Goal: Task Accomplishment & Management: Manage account settings

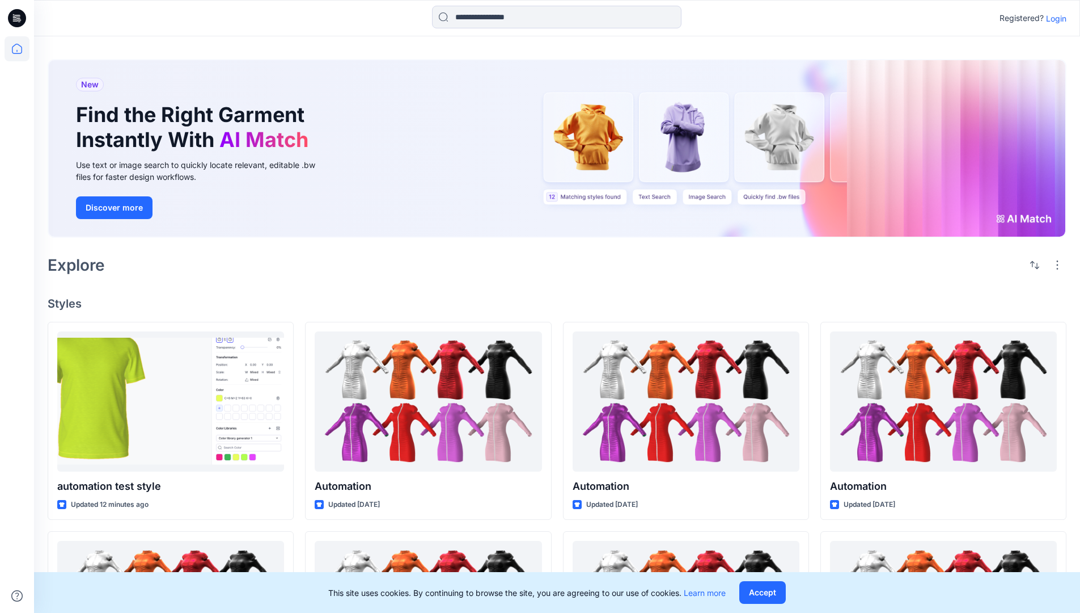
click at [1054, 18] on p "Login" at bounding box center [1056, 18] width 20 height 12
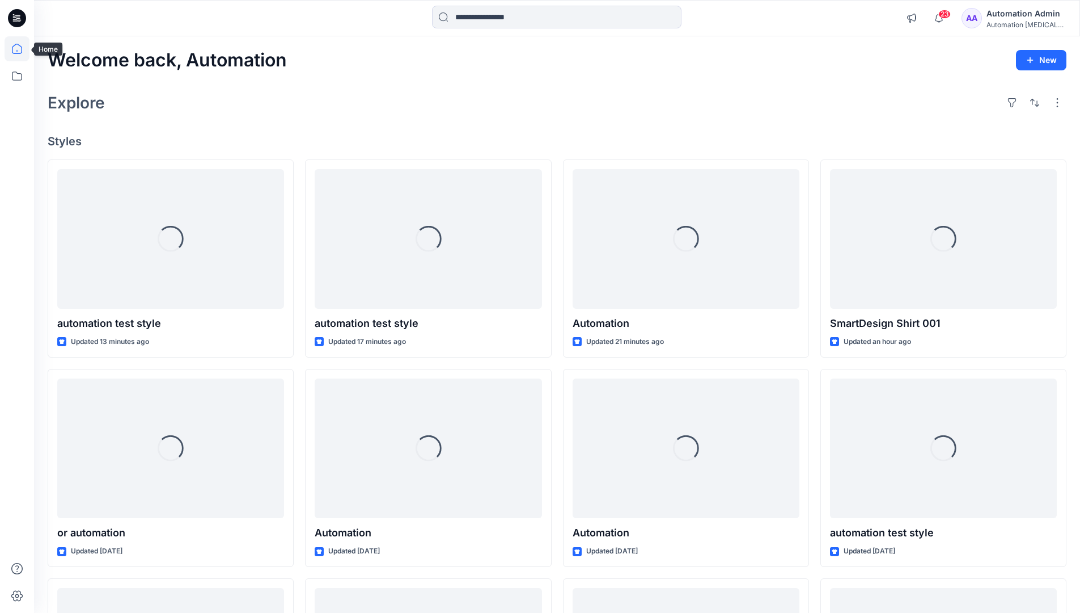
click at [22, 49] on icon at bounding box center [17, 49] width 10 height 10
click at [16, 74] on icon at bounding box center [17, 76] width 25 height 25
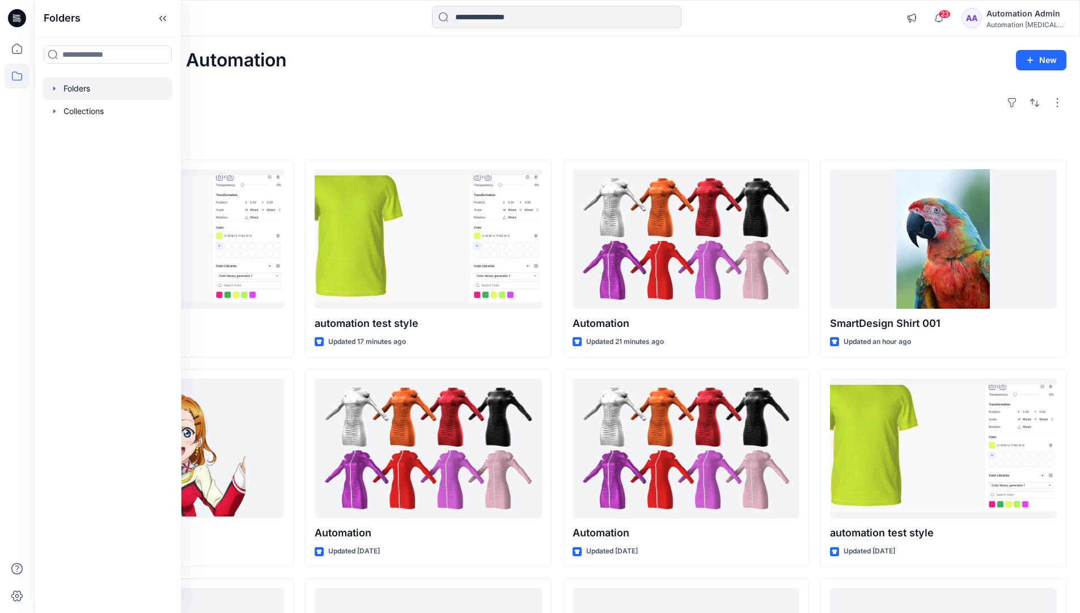
click at [75, 87] on div at bounding box center [107, 88] width 129 height 23
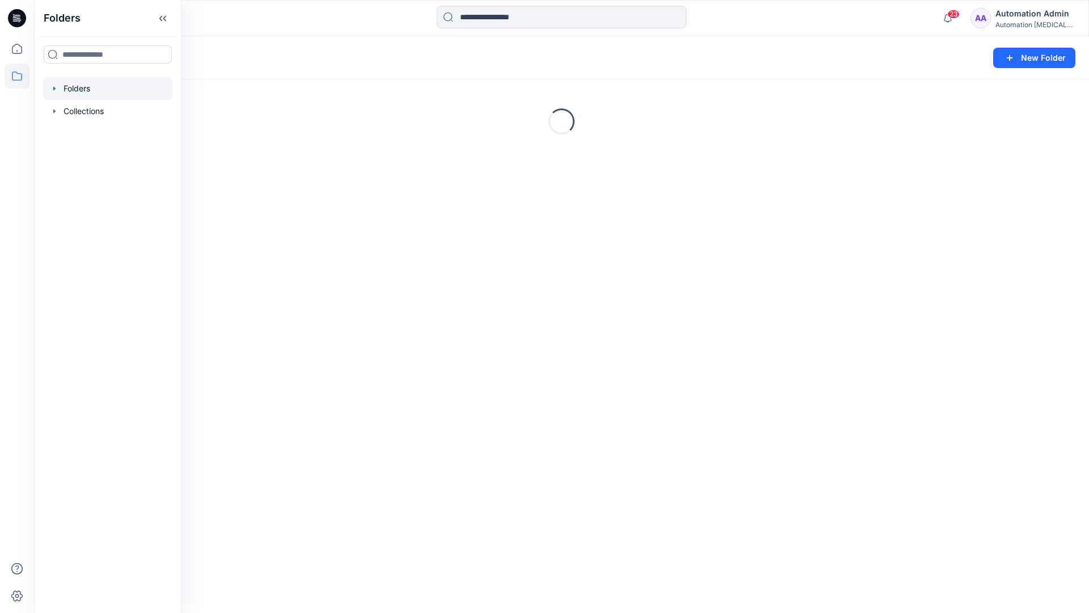
click at [546, 393] on div "Folders New Folder Loading..." at bounding box center [561, 324] width 1055 height 576
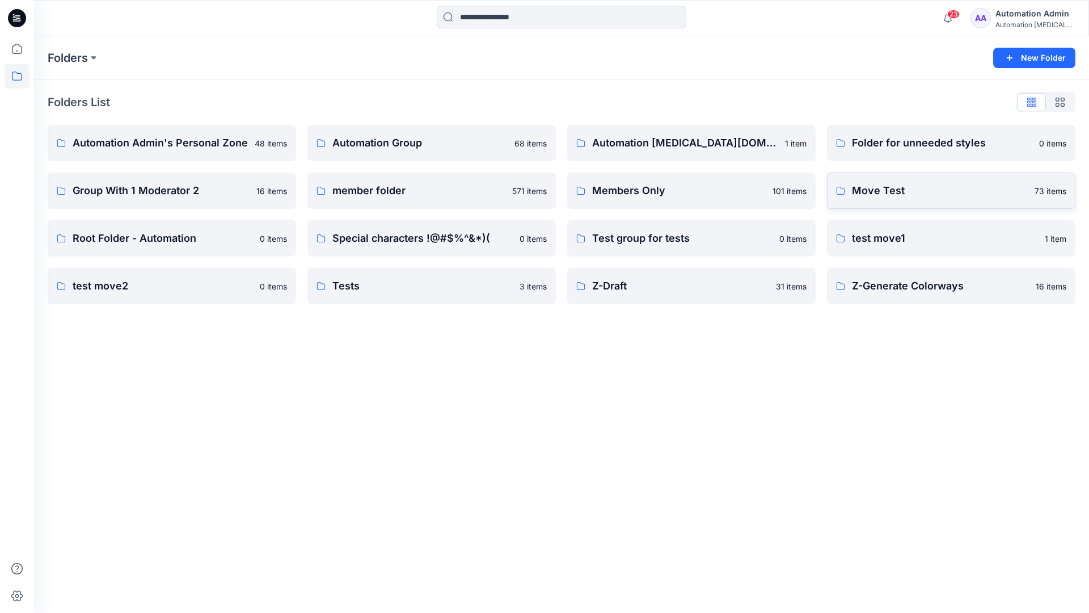
click at [892, 187] on p "Move Test" at bounding box center [940, 191] width 176 height 16
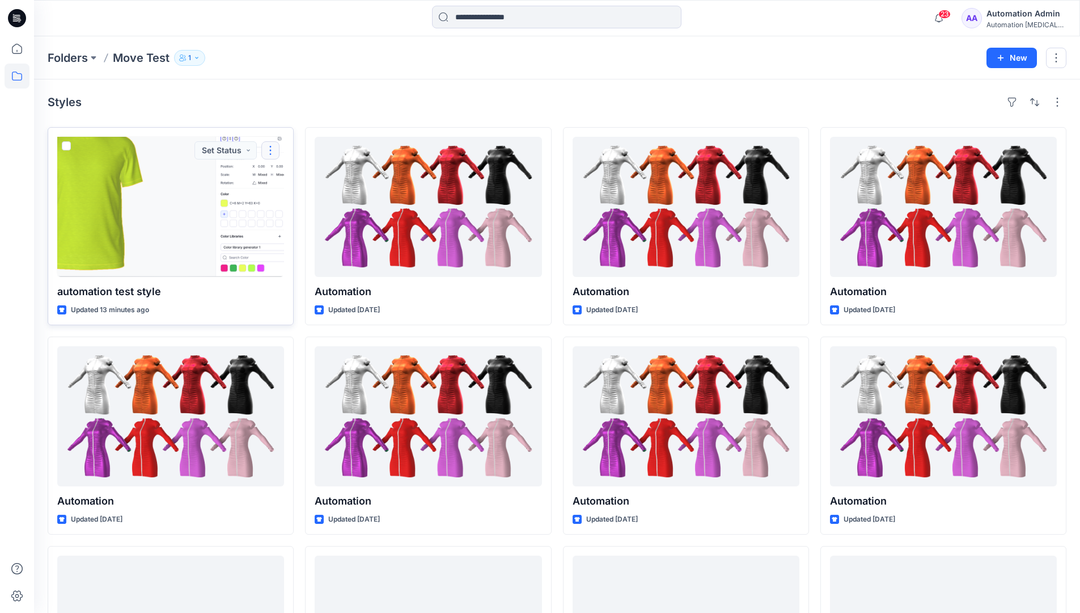
click at [265, 154] on button "button" at bounding box center [270, 150] width 18 height 18
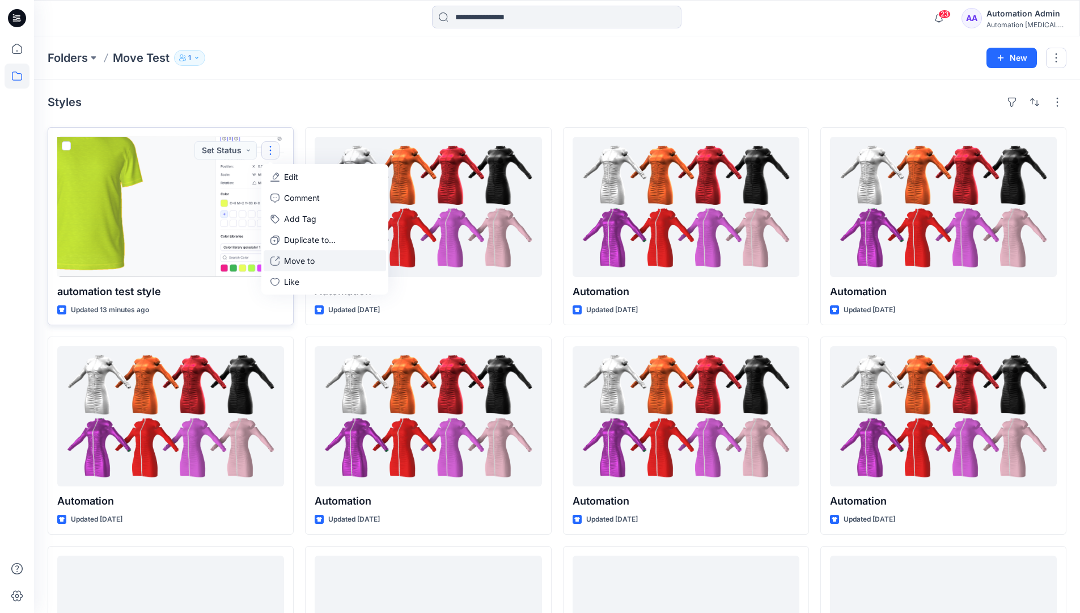
click at [303, 258] on p "Move to" at bounding box center [299, 261] width 31 height 12
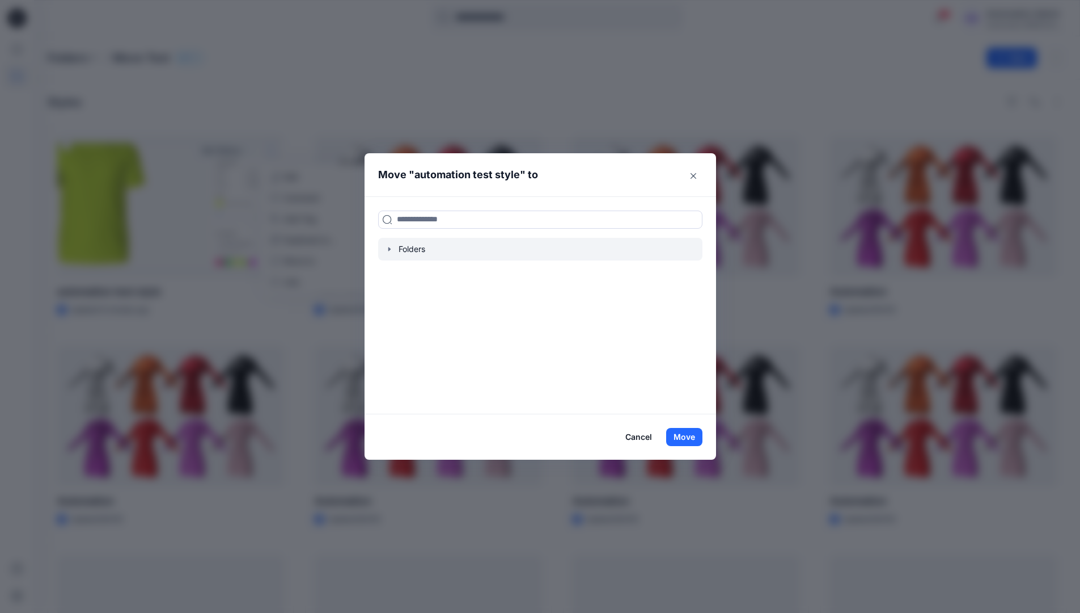
click at [390, 250] on icon "button" at bounding box center [389, 249] width 2 height 4
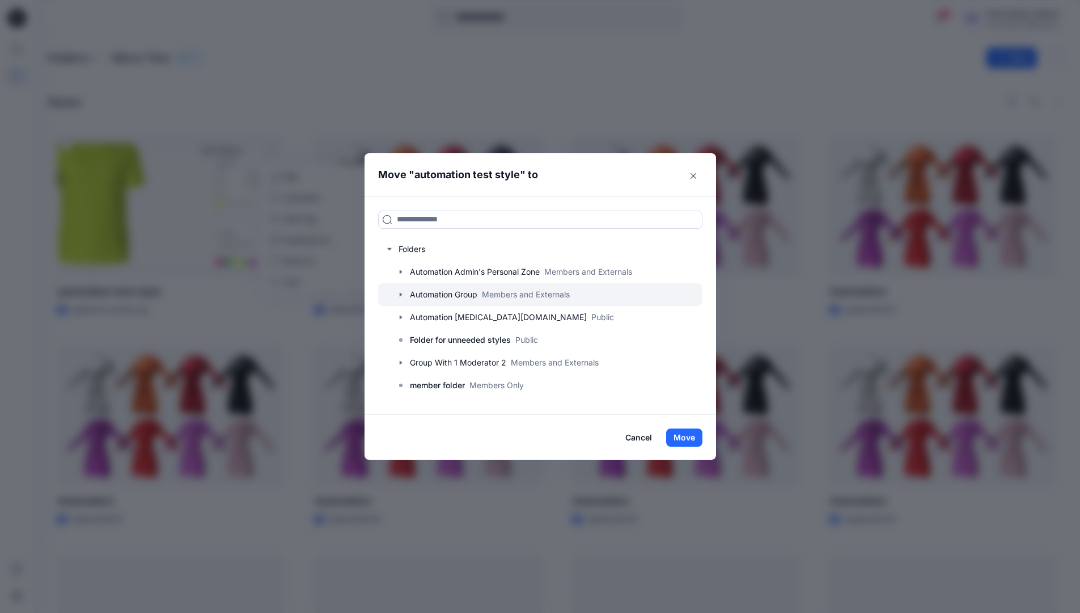
click at [426, 291] on div at bounding box center [540, 294] width 324 height 23
click at [691, 434] on button "Move" at bounding box center [684, 437] width 36 height 18
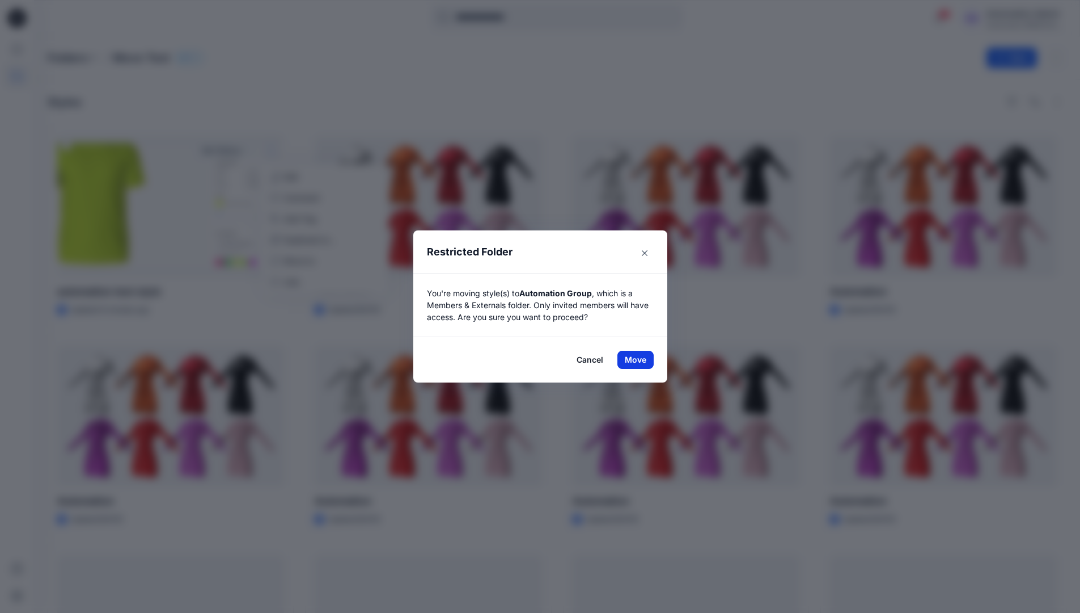
click at [640, 360] on button "Move" at bounding box center [636, 360] width 36 height 18
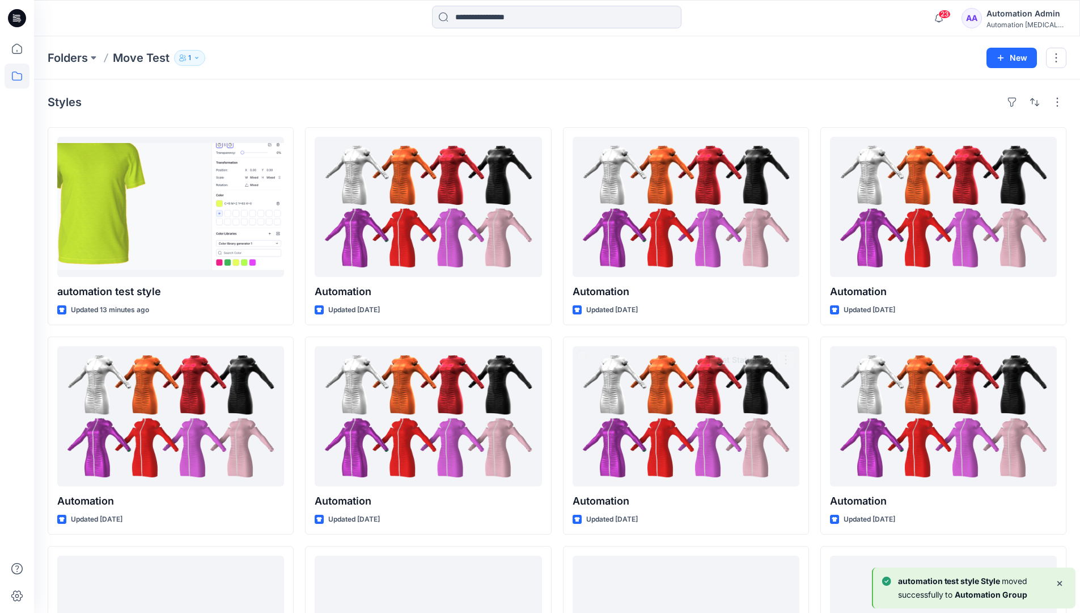
click at [1020, 16] on div "Automation Admin" at bounding box center [1026, 14] width 79 height 14
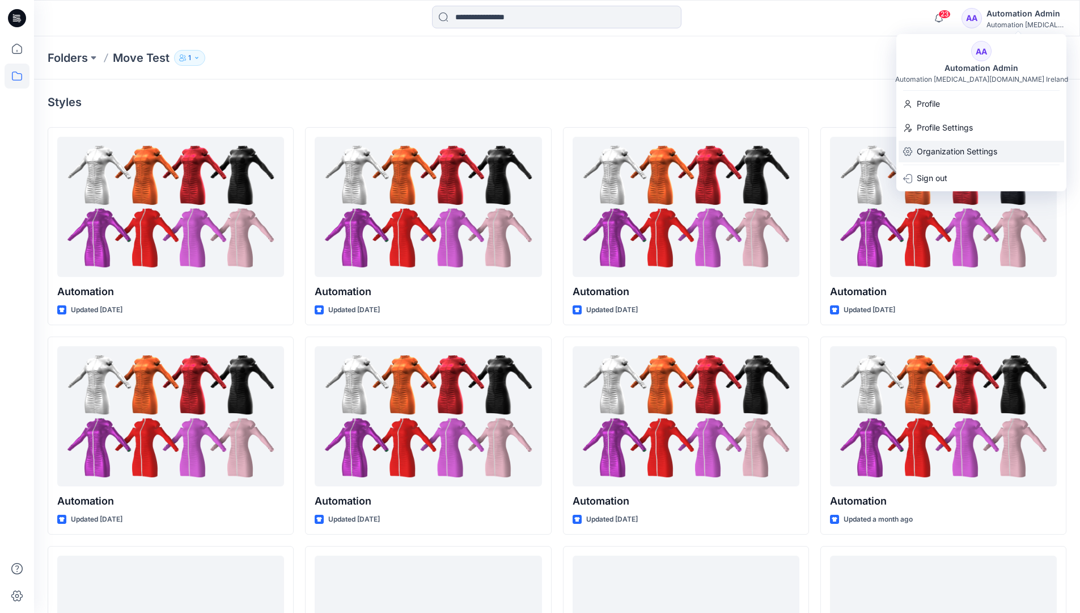
click at [968, 144] on p "Organization Settings" at bounding box center [957, 152] width 81 height 22
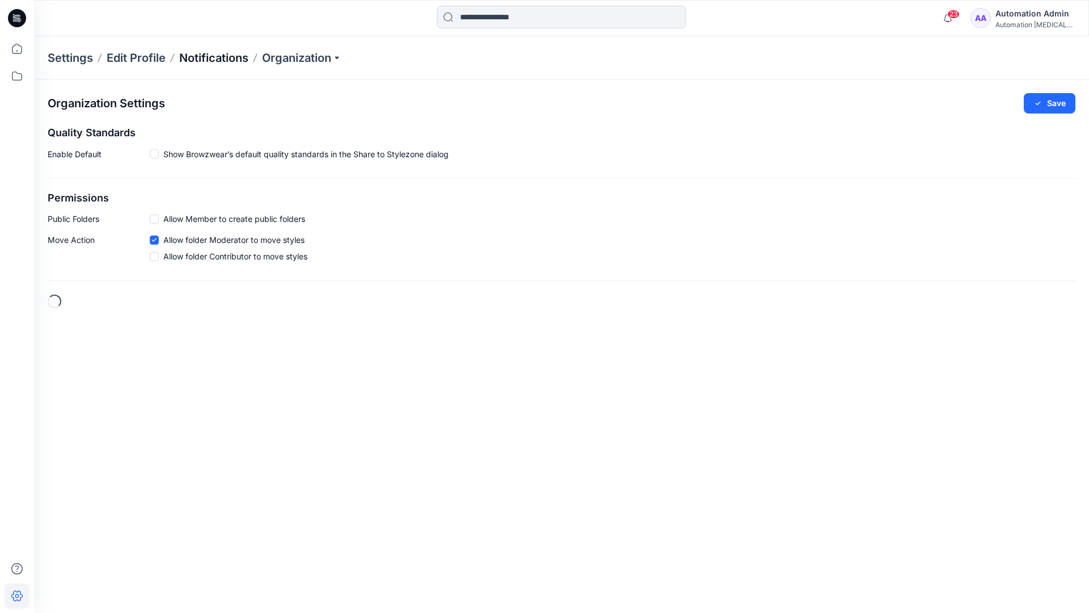
click at [207, 57] on p "Notifications" at bounding box center [213, 58] width 69 height 16
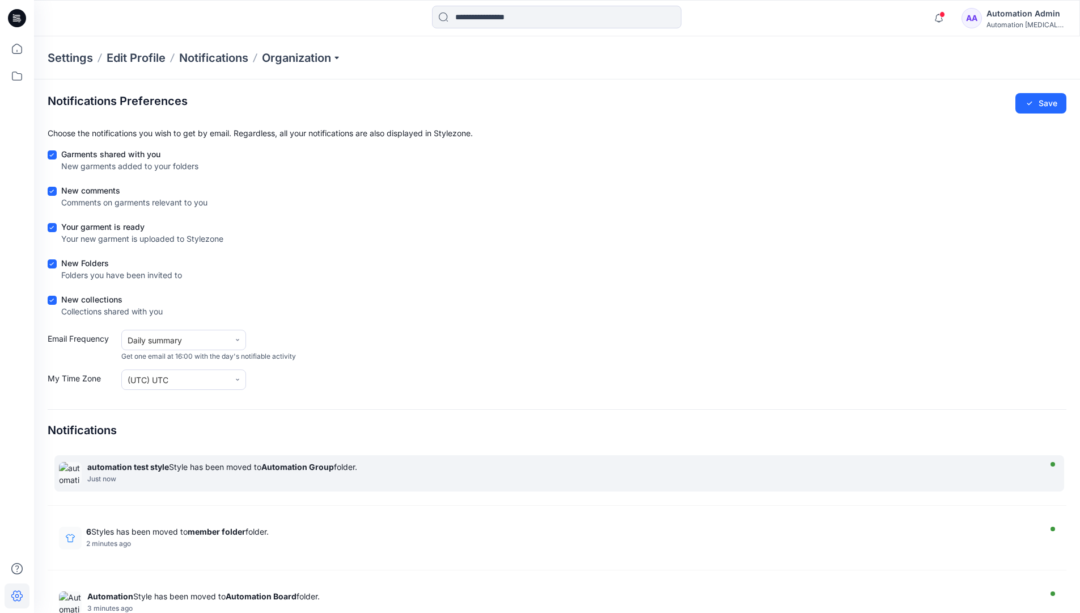
click at [261, 466] on div "automation test style Style has been moved to Automation Group folder." at bounding box center [562, 467] width 950 height 10
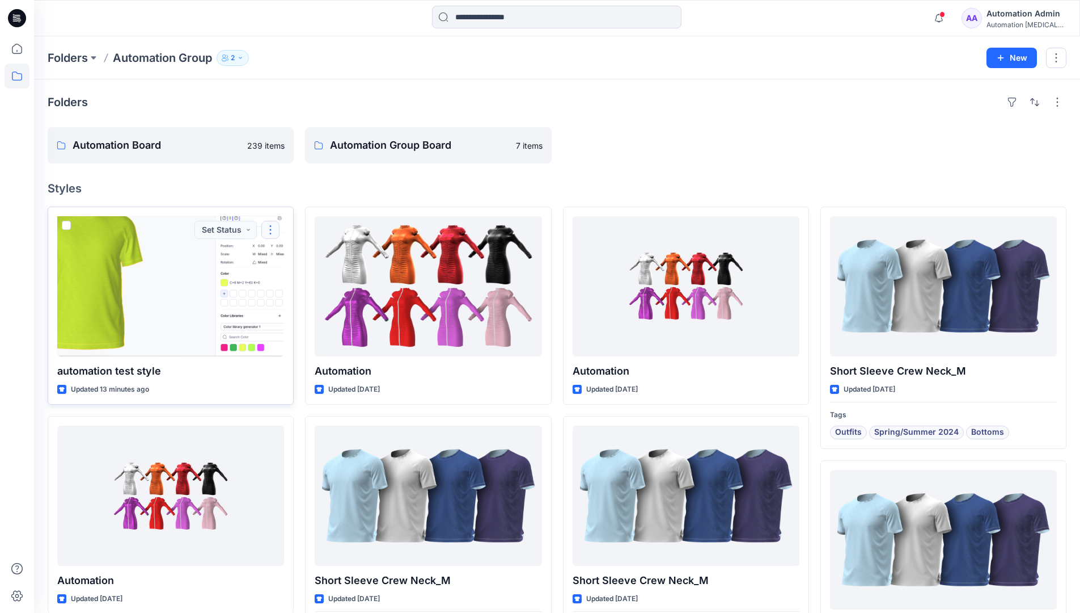
click at [273, 230] on button "button" at bounding box center [270, 230] width 18 height 18
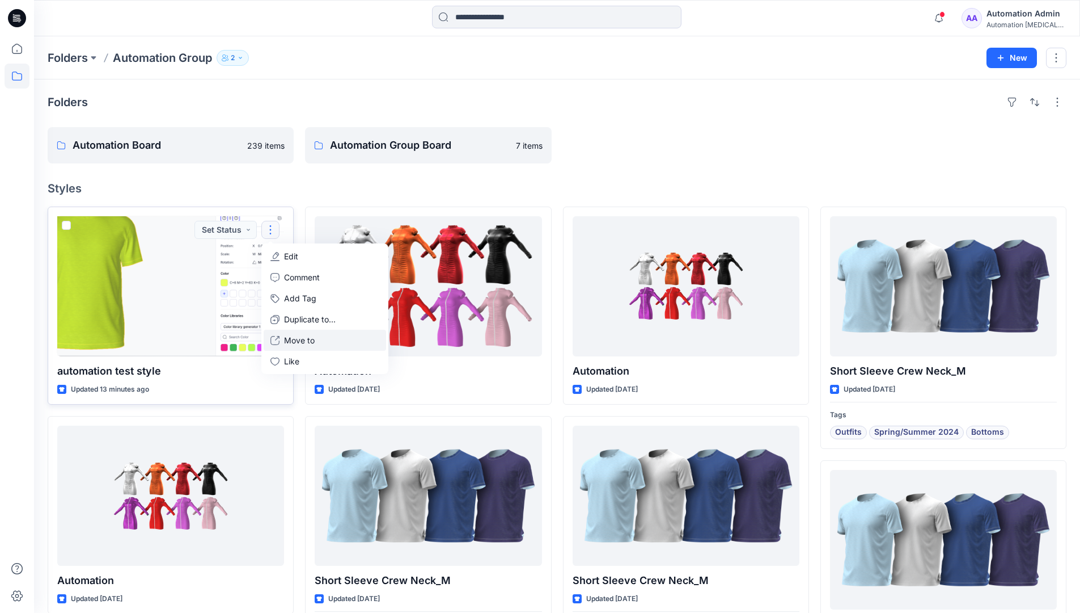
click at [290, 339] on p "Move to" at bounding box center [299, 340] width 31 height 12
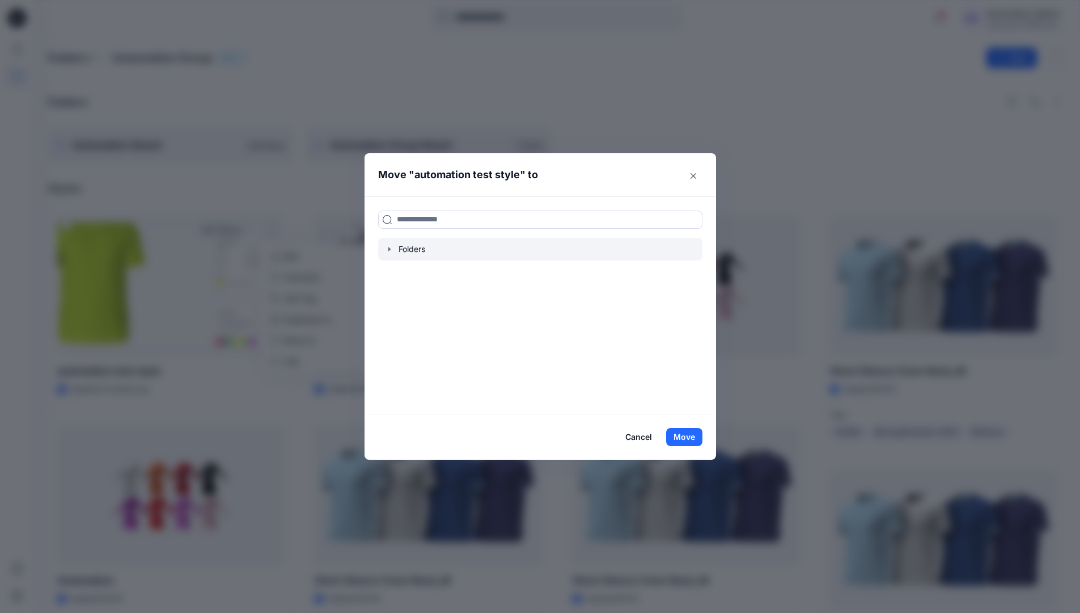
click at [394, 250] on icon "button" at bounding box center [389, 248] width 9 height 9
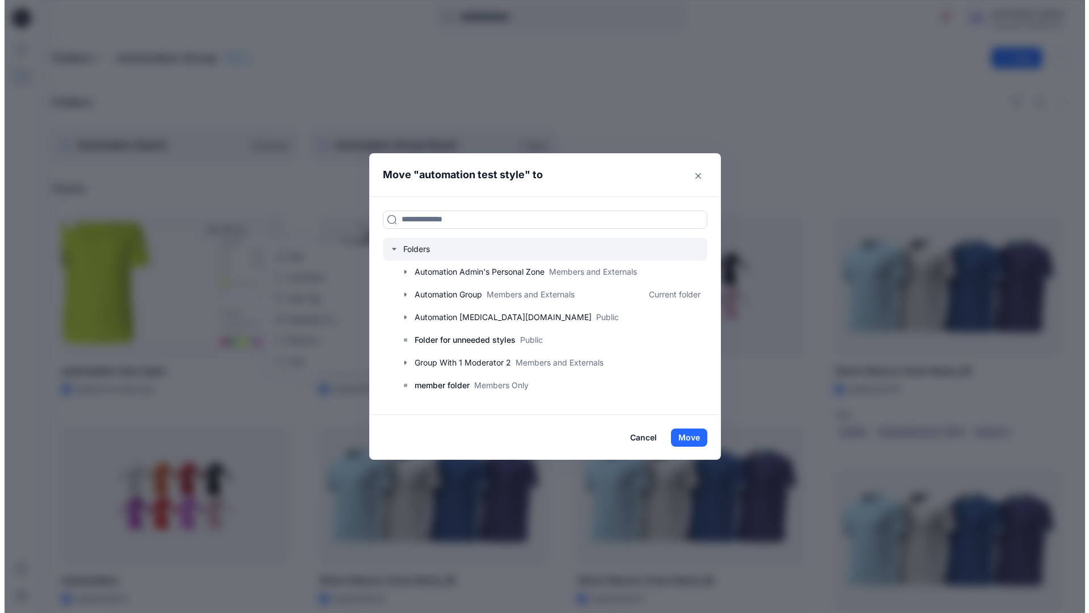
scroll to position [112, 0]
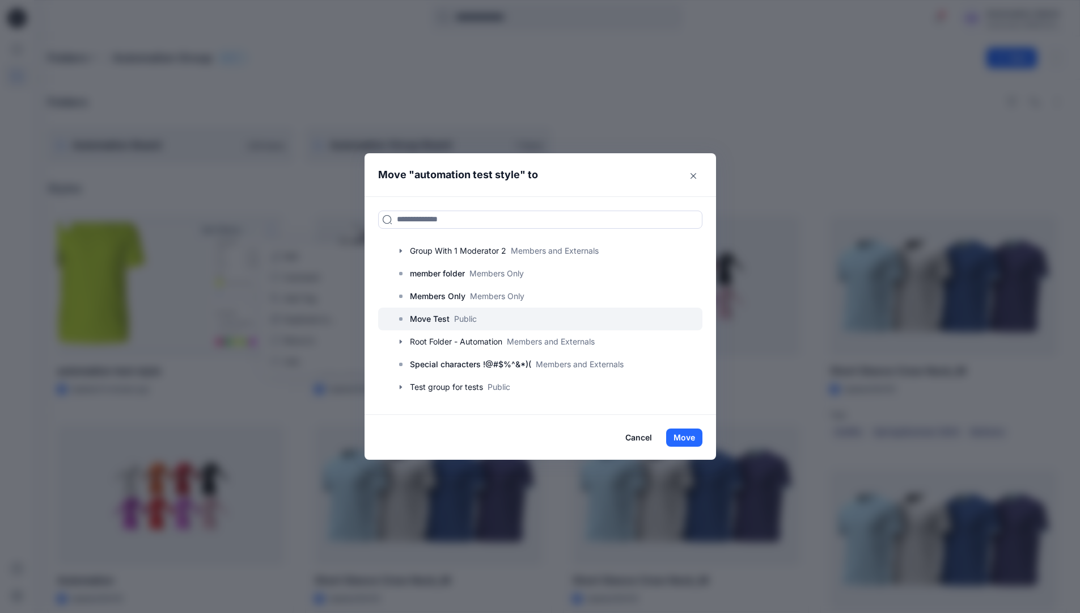
click at [443, 313] on p "Move Test" at bounding box center [430, 319] width 40 height 14
click at [694, 432] on button "Move" at bounding box center [684, 437] width 36 height 18
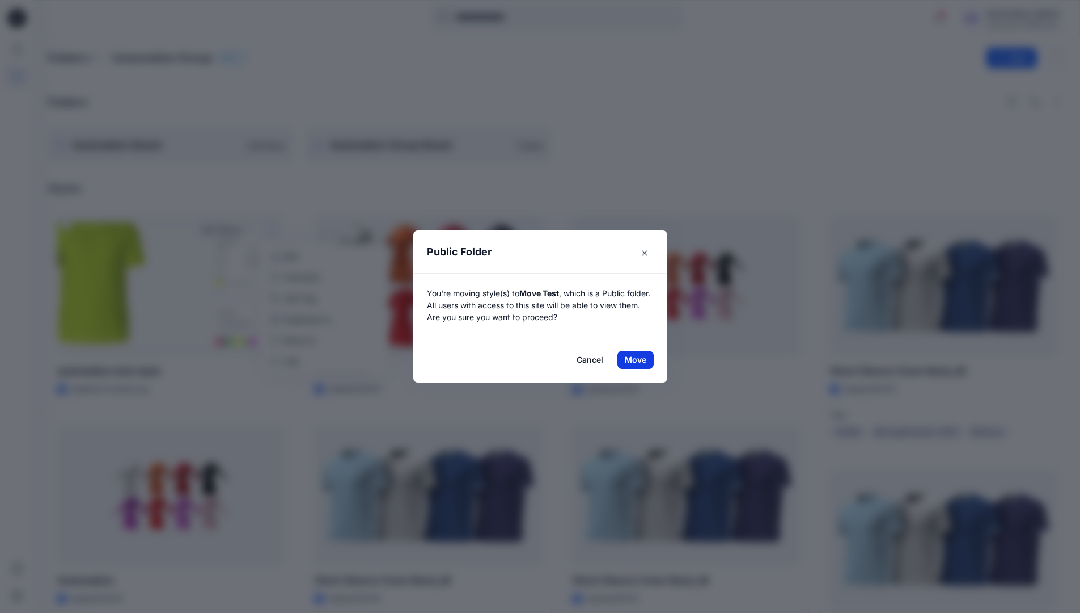
click at [640, 360] on button "Move" at bounding box center [636, 360] width 36 height 18
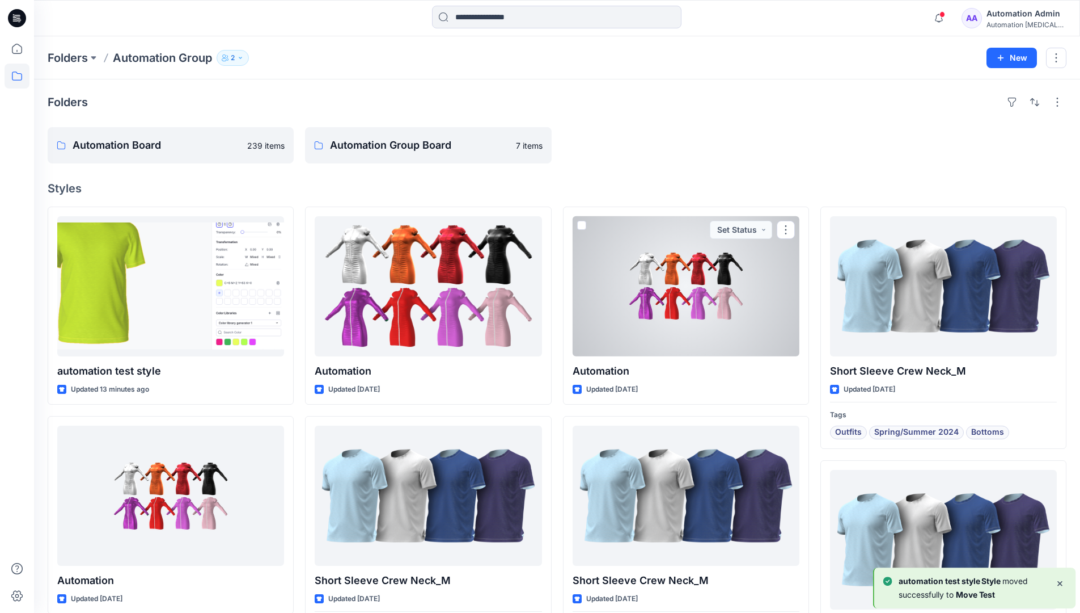
click at [1012, 18] on div "Automation Admin" at bounding box center [1026, 14] width 79 height 14
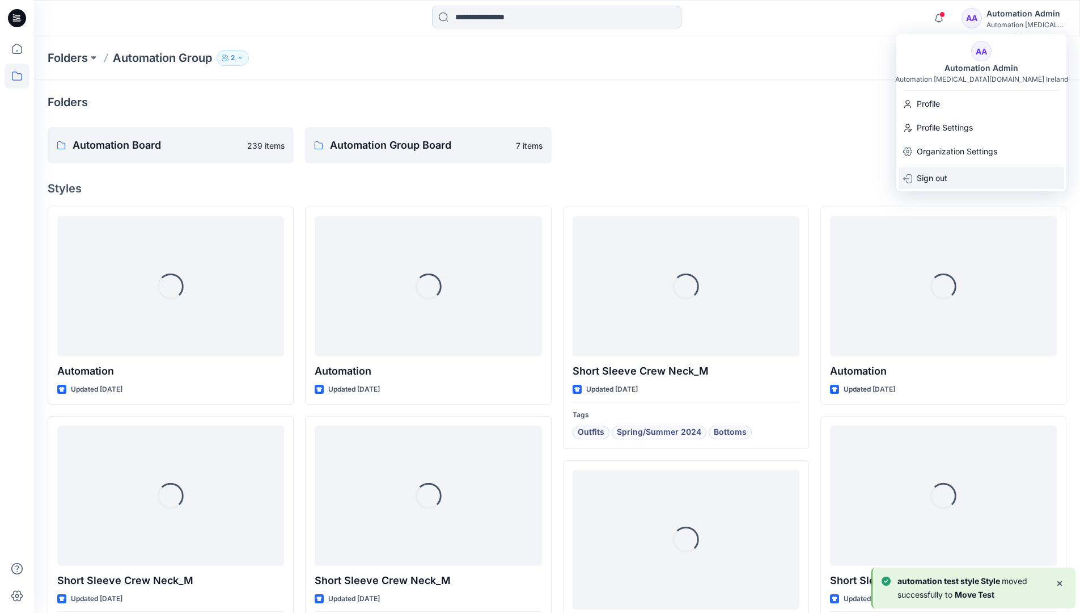
click at [957, 174] on div "Sign out" at bounding box center [982, 178] width 166 height 22
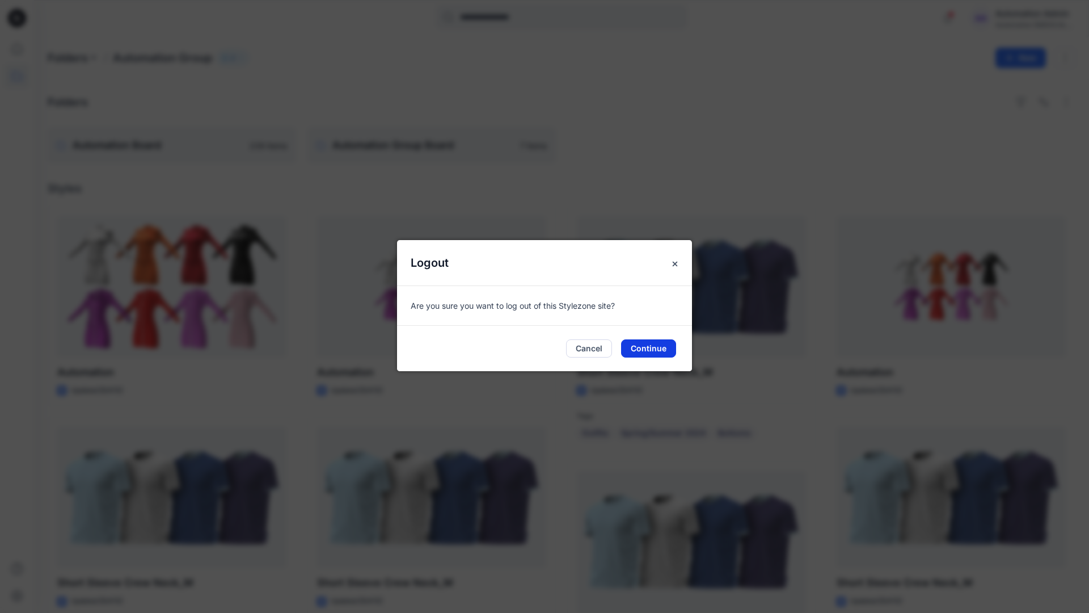
click at [643, 345] on button "Continue" at bounding box center [648, 348] width 55 height 18
